Goal: Find specific page/section: Find specific page/section

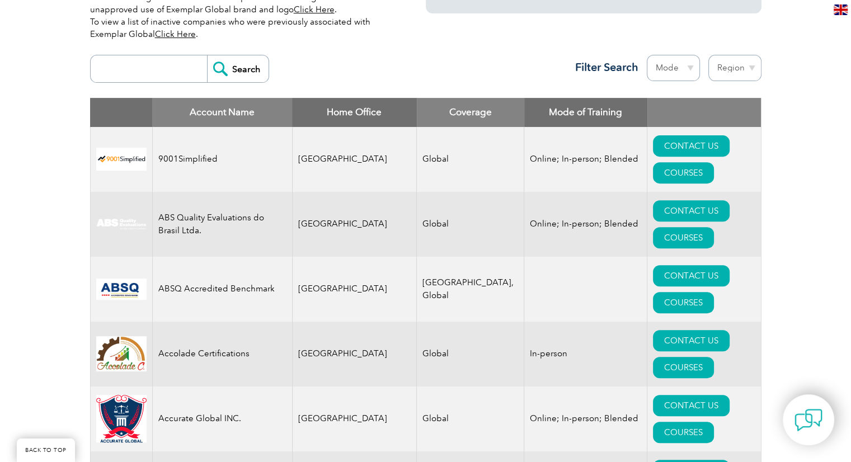
scroll to position [415, 0]
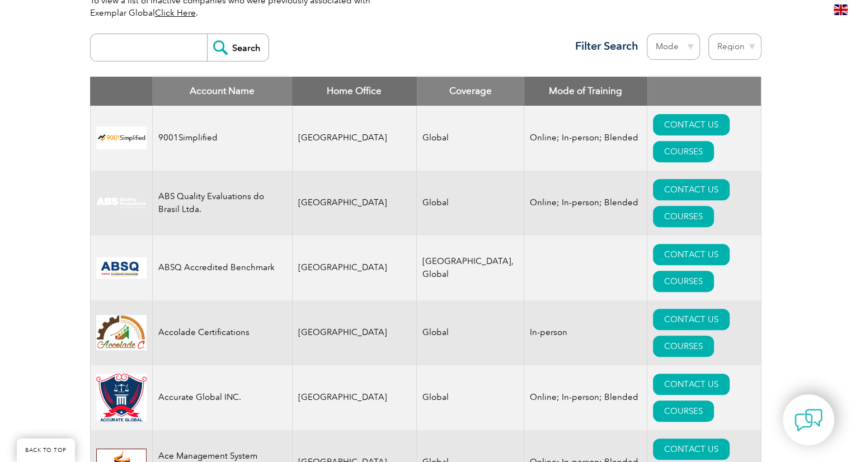
click at [145, 43] on input "search" at bounding box center [151, 47] width 111 height 27
type input "pakistan"
click at [207, 34] on input "Search" at bounding box center [238, 47] width 62 height 27
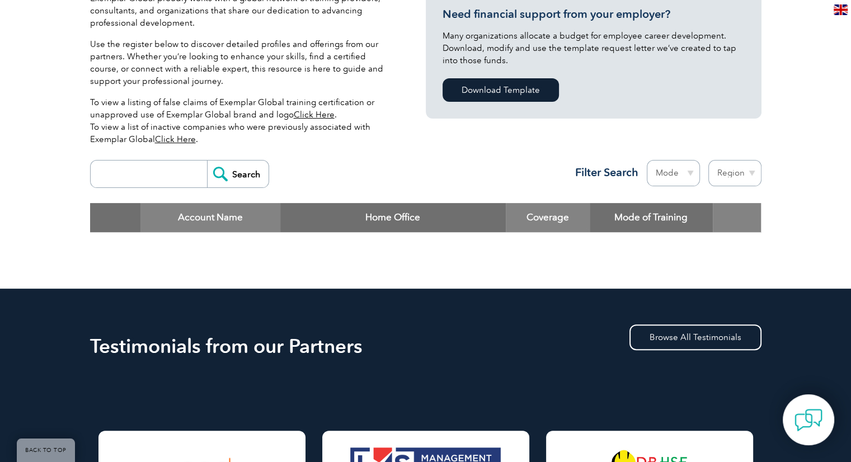
scroll to position [250, 0]
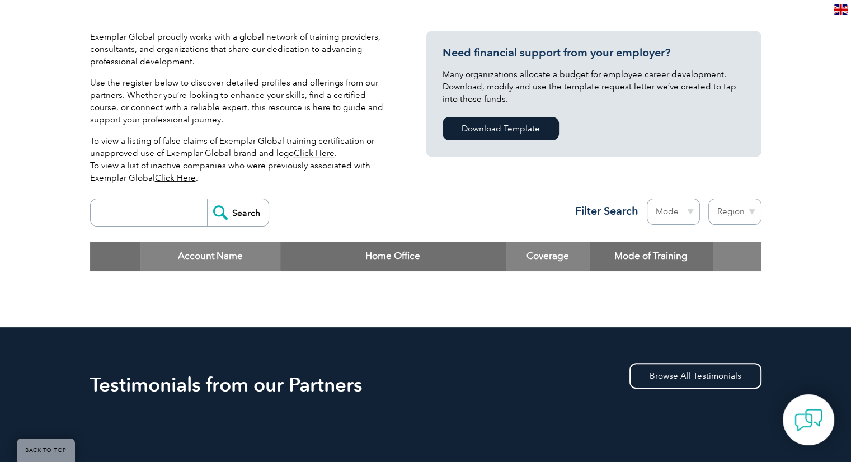
click at [158, 210] on input "search" at bounding box center [151, 212] width 111 height 27
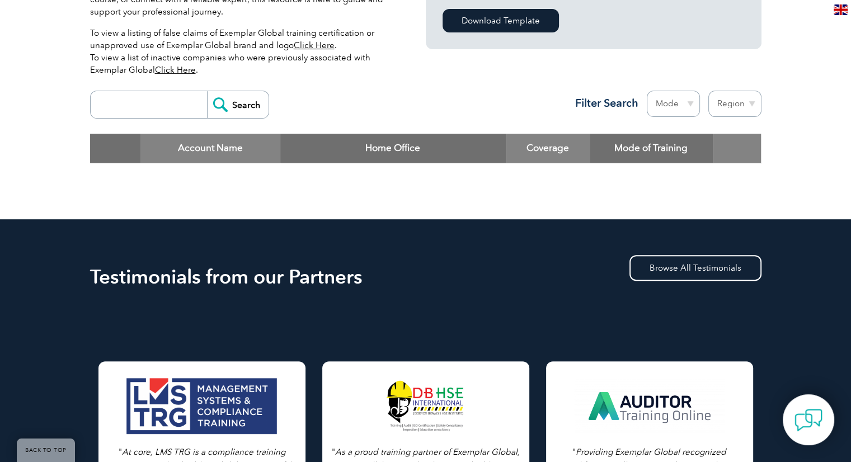
scroll to position [359, 0]
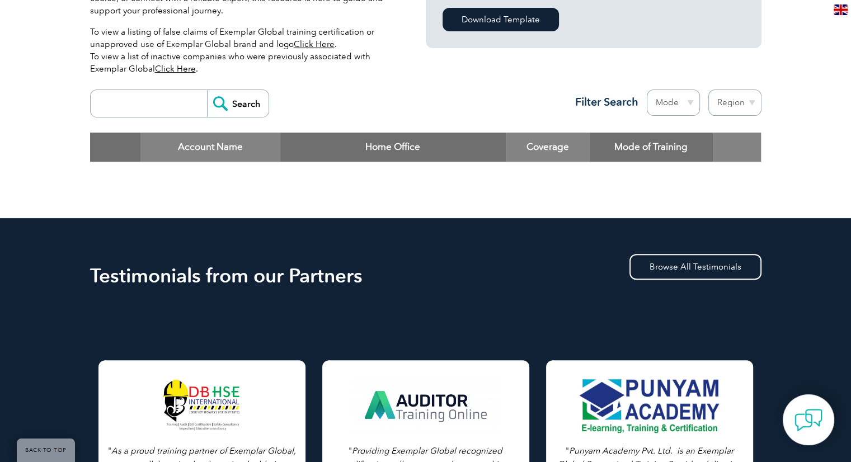
click at [207, 90] on input "Search" at bounding box center [238, 103] width 62 height 27
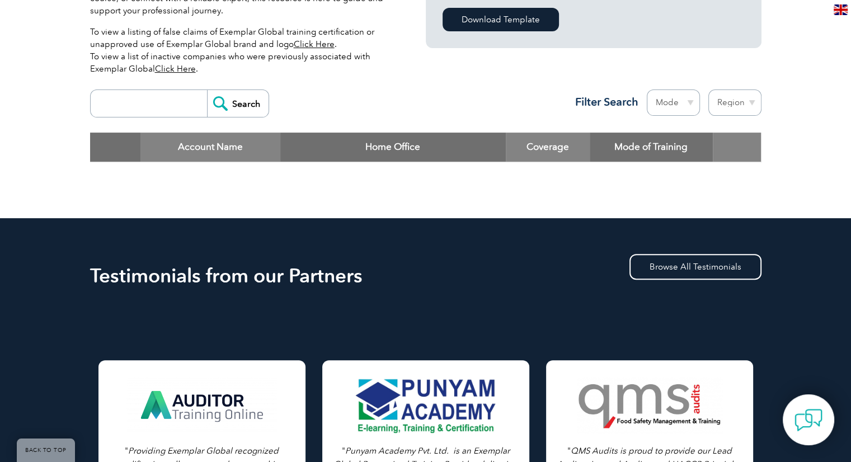
click at [225, 98] on input "Search" at bounding box center [238, 103] width 62 height 27
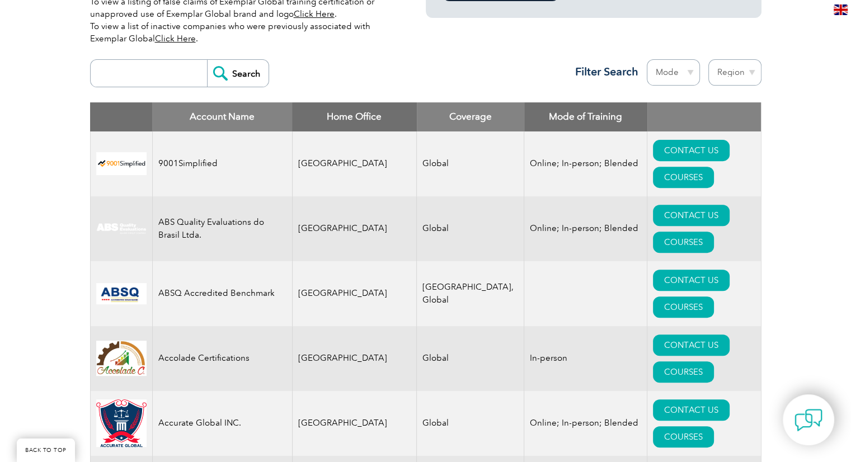
scroll to position [391, 0]
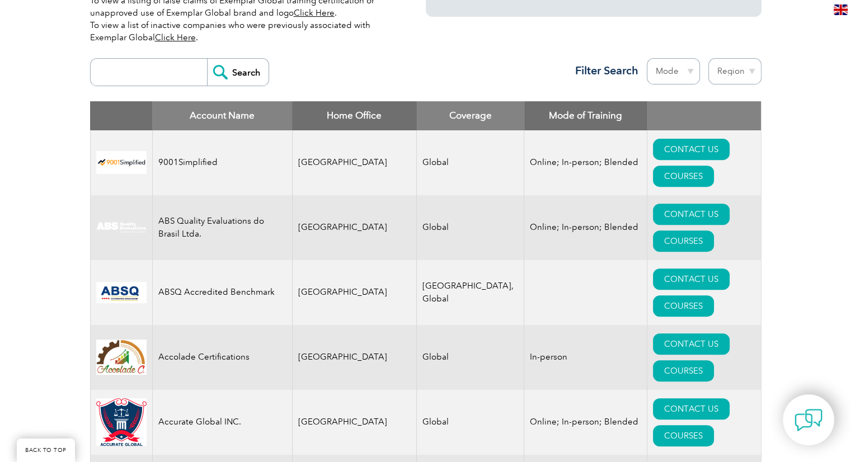
click at [741, 72] on select "Region Australia Bahrain Bangladesh Brazil Canada Colombia Dominican Republic E…" at bounding box center [734, 71] width 53 height 26
select select "[GEOGRAPHIC_DATA]"
click at [708, 58] on select "Region Australia Bahrain Bangladesh Brazil Canada Colombia Dominican Republic E…" at bounding box center [734, 71] width 53 height 26
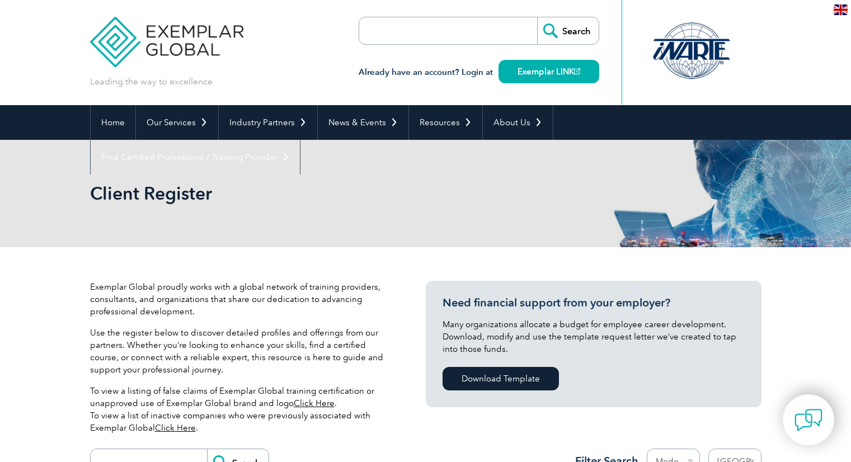
select select "[GEOGRAPHIC_DATA]"
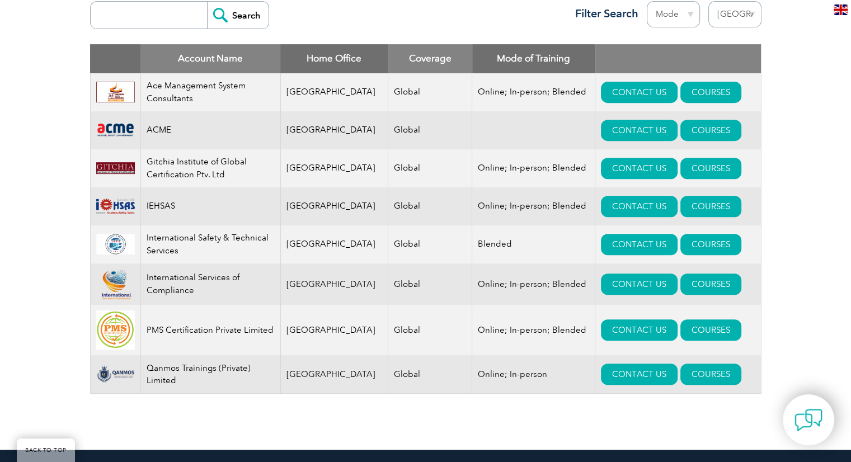
scroll to position [447, 0]
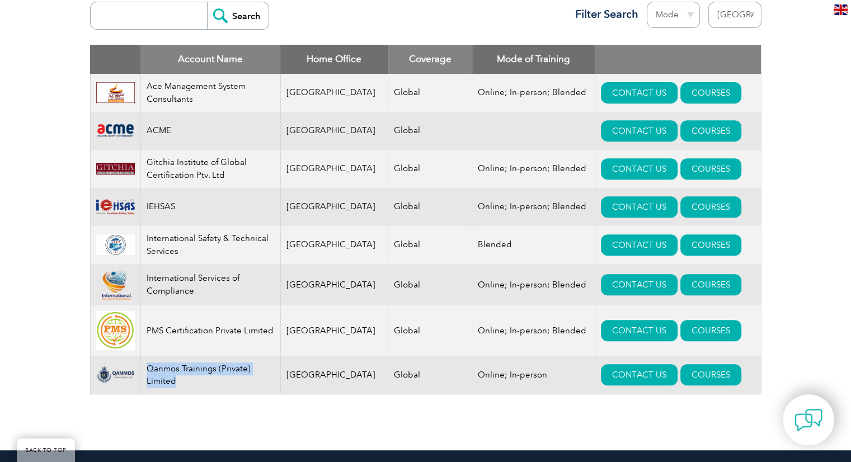
drag, startPoint x: 178, startPoint y: 385, endPoint x: 149, endPoint y: 371, distance: 32.3
click at [149, 371] on td "Qanmos Trainings (Private) Limited" at bounding box center [210, 375] width 140 height 39
copy td "Qanmos Trainings (Private) Limited"
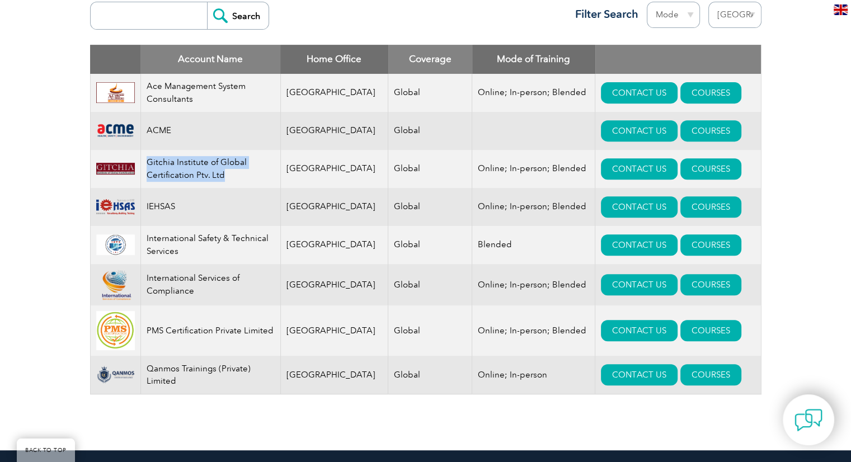
drag, startPoint x: 244, startPoint y: 176, endPoint x: 145, endPoint y: 162, distance: 100.0
click at [145, 162] on td "Gitchia Institute of Global Certification Ptv. Ltd" at bounding box center [210, 169] width 140 height 38
